Goal: Task Accomplishment & Management: Manage account settings

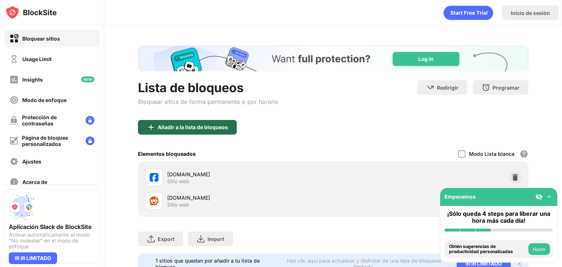
click at [187, 131] on div "Añadir a la lista de bloqueos" at bounding box center [187, 127] width 99 height 15
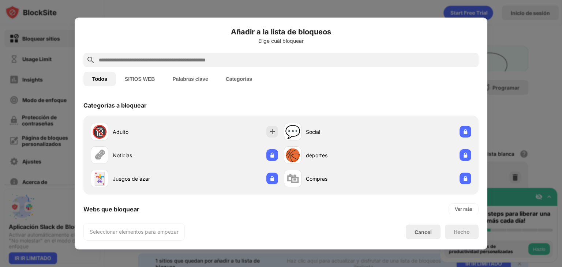
click at [486, 164] on div "Añadir a la lista de bloqueos Elige cuál bloquear Todos SITIOS WEB Palabras cla…" at bounding box center [281, 134] width 413 height 232
click at [455, 210] on div "Ver más" at bounding box center [464, 209] width 18 height 7
drag, startPoint x: 473, startPoint y: 130, endPoint x: 480, endPoint y: 195, distance: 64.8
click at [480, 195] on div "Añadir a la lista de bloqueos Elige cuál bloquear Todos SITIOS WEB Palabras cla…" at bounding box center [281, 134] width 413 height 232
click at [249, 65] on div at bounding box center [280, 60] width 395 height 15
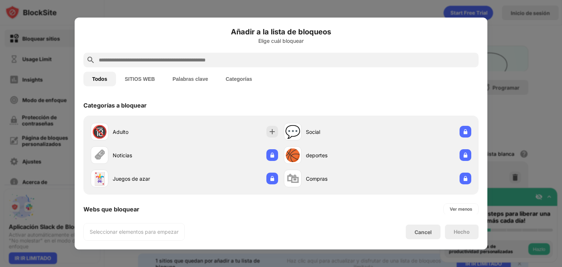
click at [218, 64] on input "text" at bounding box center [287, 60] width 378 height 9
click at [145, 81] on button "SITIOS WEB" at bounding box center [140, 79] width 48 height 15
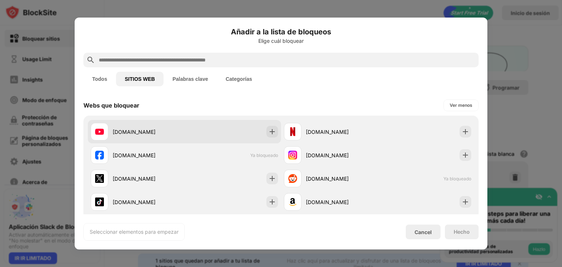
click at [138, 126] on div "youtube.com" at bounding box center [138, 132] width 94 height 18
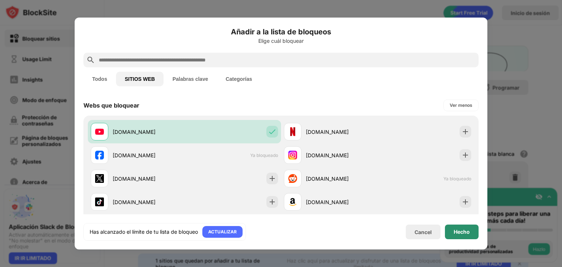
drag, startPoint x: 461, startPoint y: 232, endPoint x: 464, endPoint y: 234, distance: 3.8
click at [464, 234] on div "Hecho" at bounding box center [462, 232] width 16 height 6
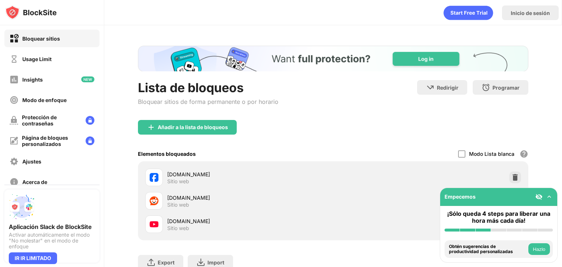
click at [540, 146] on div "Lista de bloqueos Bloquear sitios de forma permanente o por horario Redirigir H…" at bounding box center [333, 171] width 458 height 293
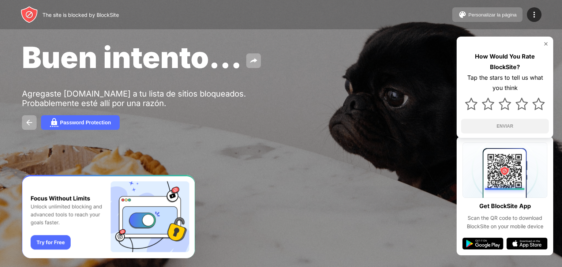
click at [480, 16] on div "Personalizar la página" at bounding box center [493, 14] width 48 height 5
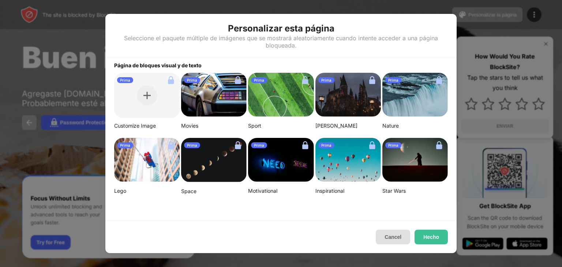
drag, startPoint x: 403, startPoint y: 239, endPoint x: 378, endPoint y: 239, distance: 25.3
click at [378, 239] on button "Cancel" at bounding box center [393, 237] width 34 height 15
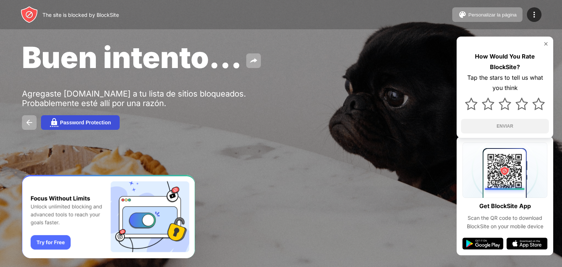
click at [96, 122] on div "Password Protection" at bounding box center [85, 123] width 51 height 6
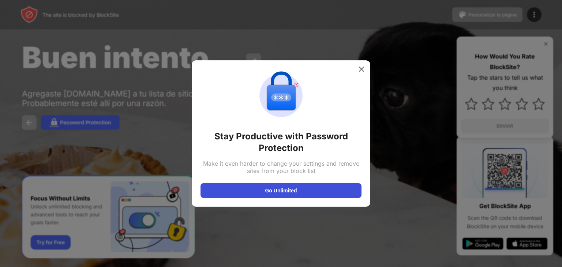
click at [310, 187] on button "Go Unlimited" at bounding box center [281, 190] width 161 height 15
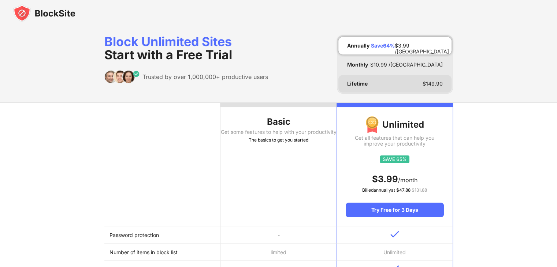
click at [380, 81] on div "Lifetime $ 149.90" at bounding box center [394, 84] width 113 height 18
